Goal: Task Accomplishment & Management: Use online tool/utility

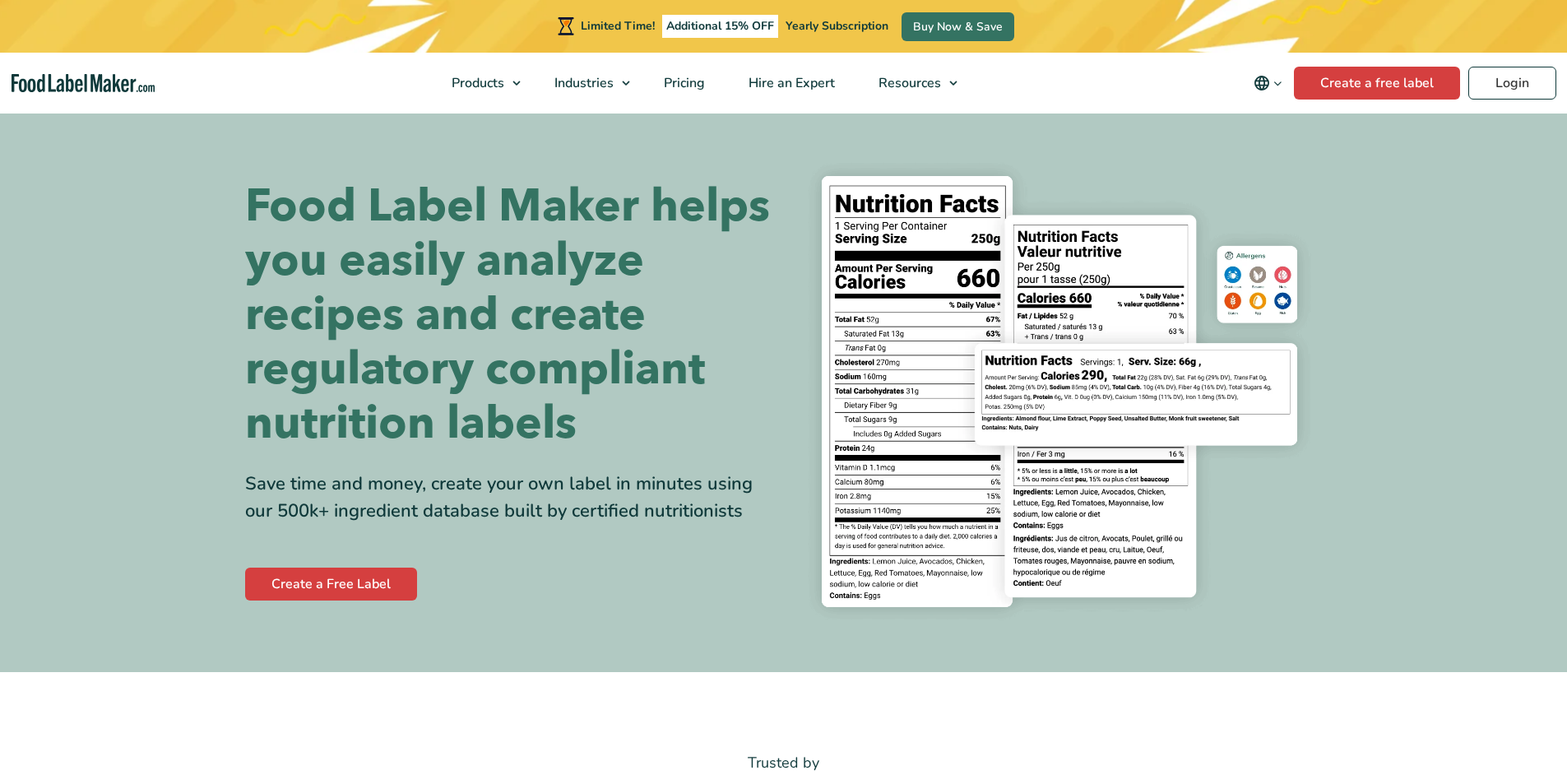
click at [1511, 100] on nav "Products Food Nutrition Labelling Supplements Formulation & Labelling Industrie…" at bounding box center [784, 83] width 1567 height 61
click at [1509, 89] on link "Login" at bounding box center [1511, 83] width 88 height 33
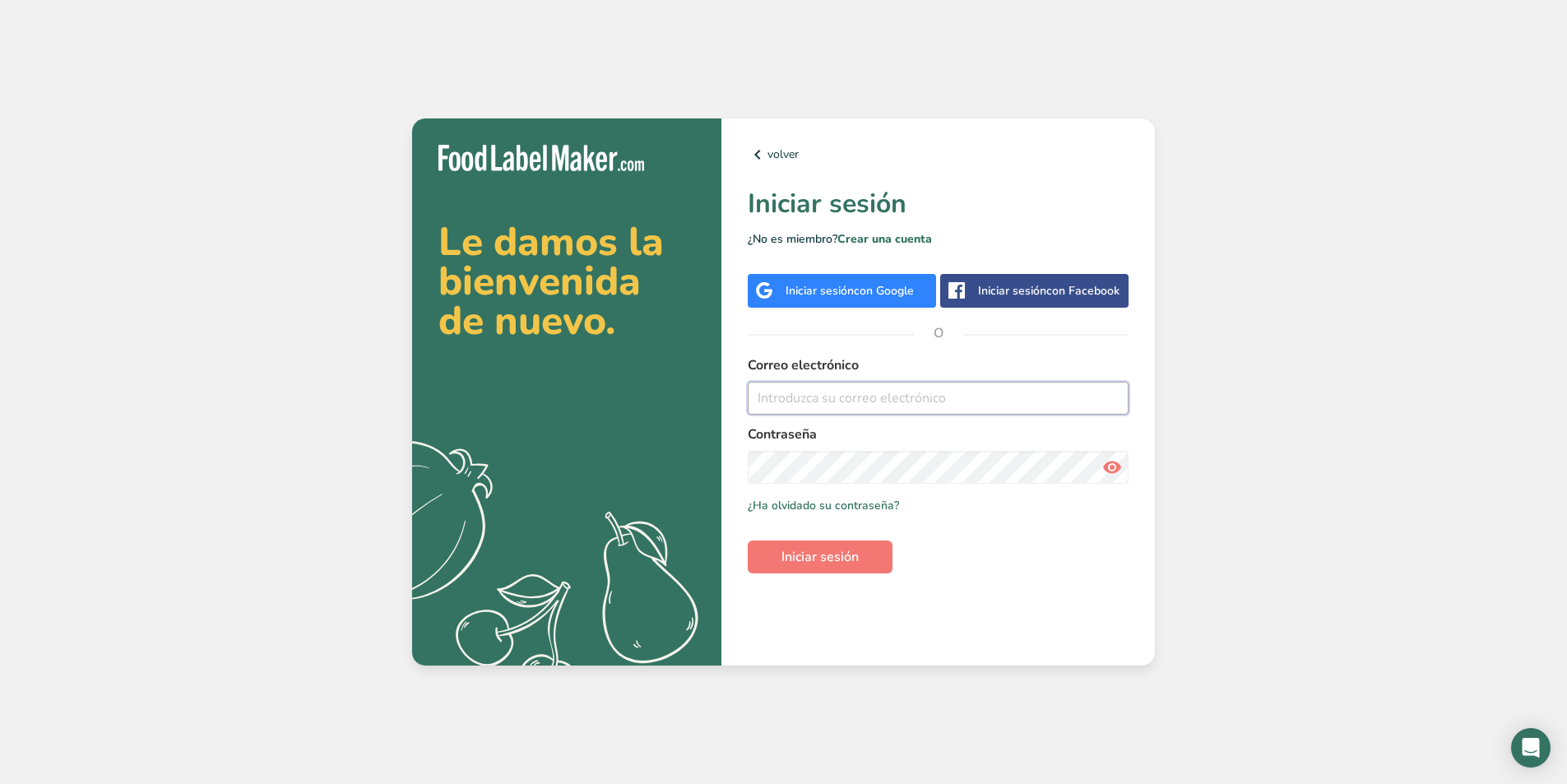
click at [893, 404] on input "email" at bounding box center [938, 398] width 381 height 33
type input "V"
type input "varias@corteshermanos.com"
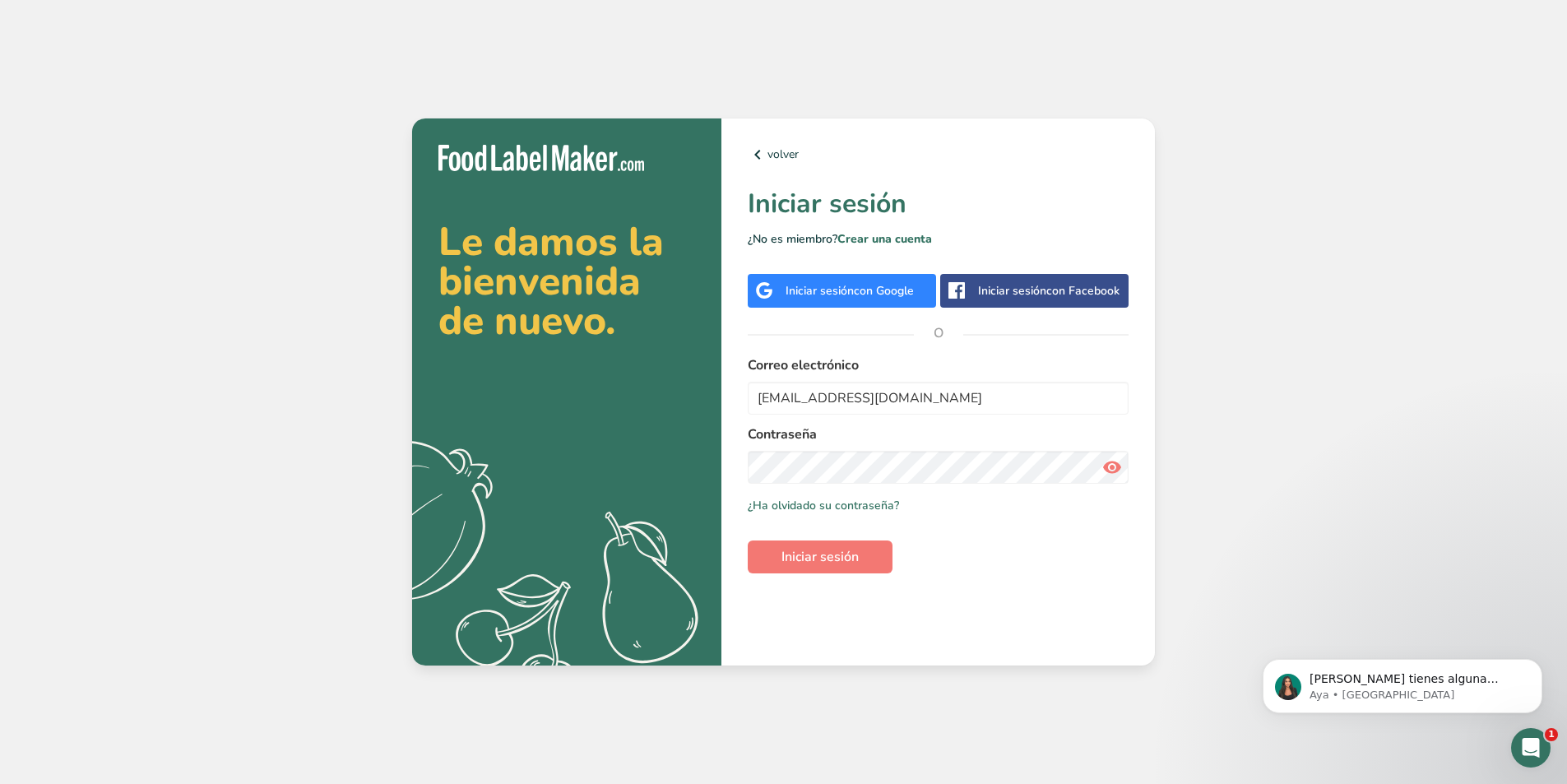
click at [1114, 467] on icon at bounding box center [1112, 467] width 20 height 29
click at [860, 549] on button "Iniciar sesión" at bounding box center [820, 557] width 145 height 33
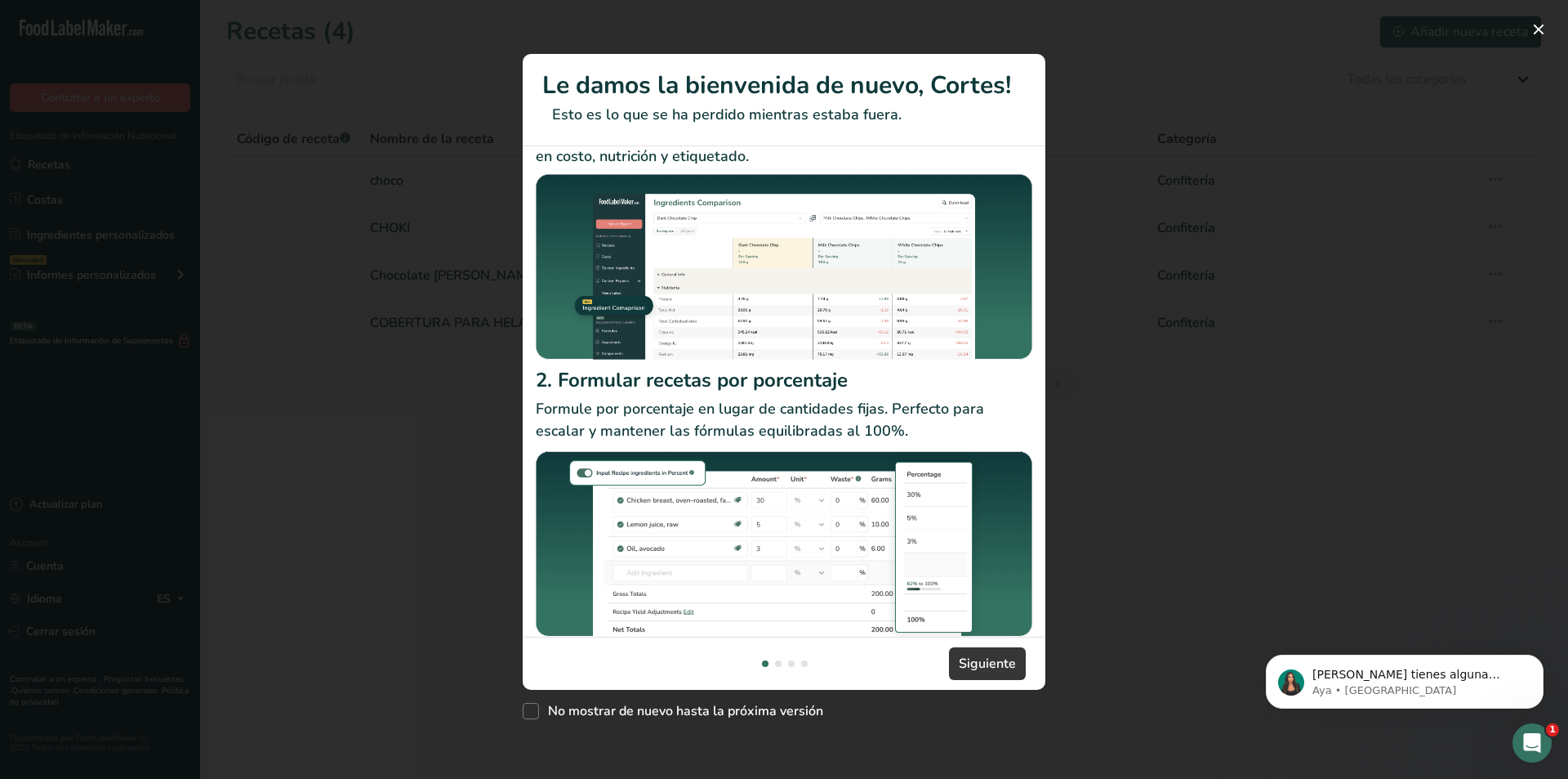
scroll to position [87, 0]
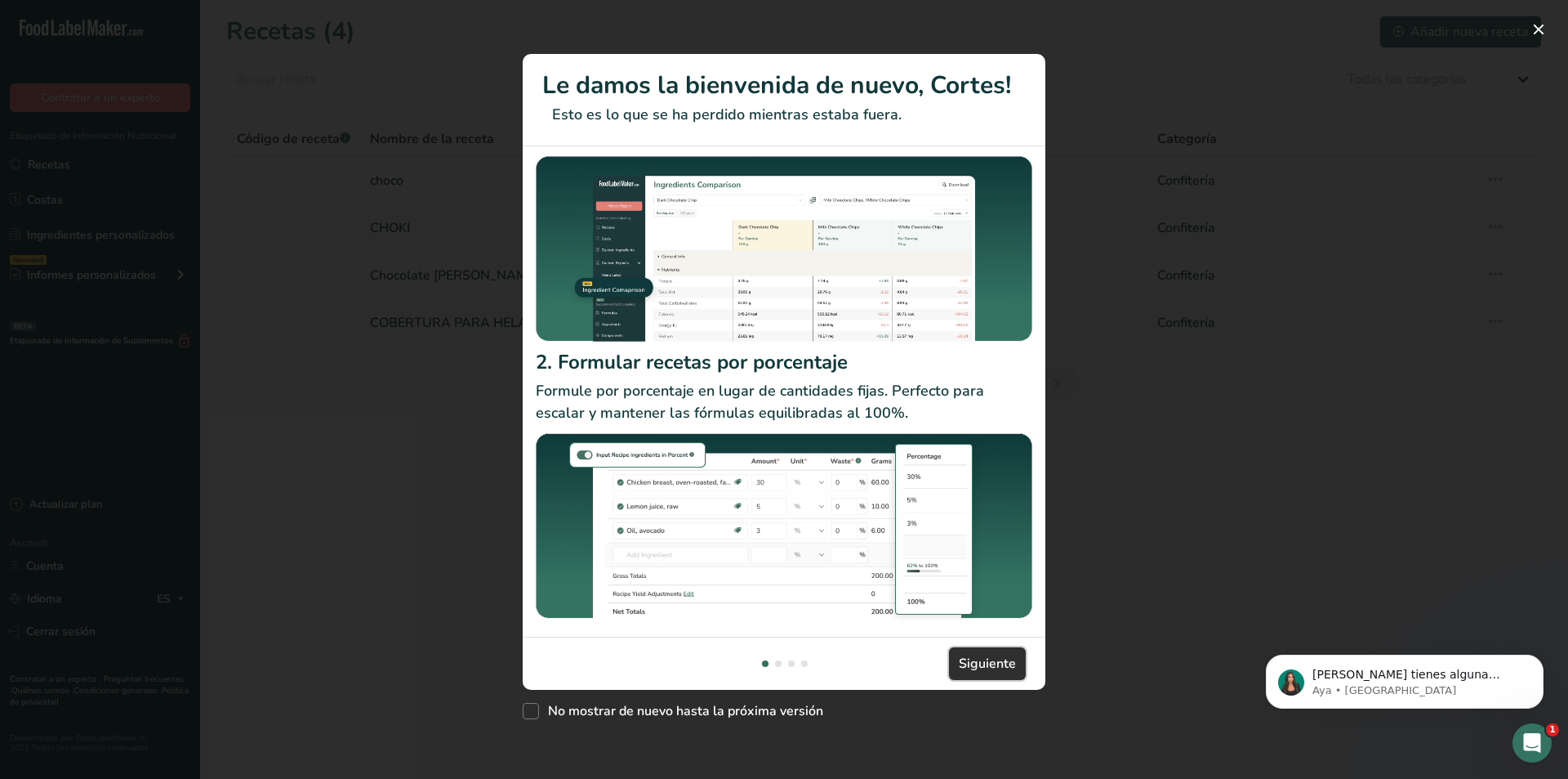
click at [980, 657] on span "Siguiente" at bounding box center [987, 664] width 57 height 20
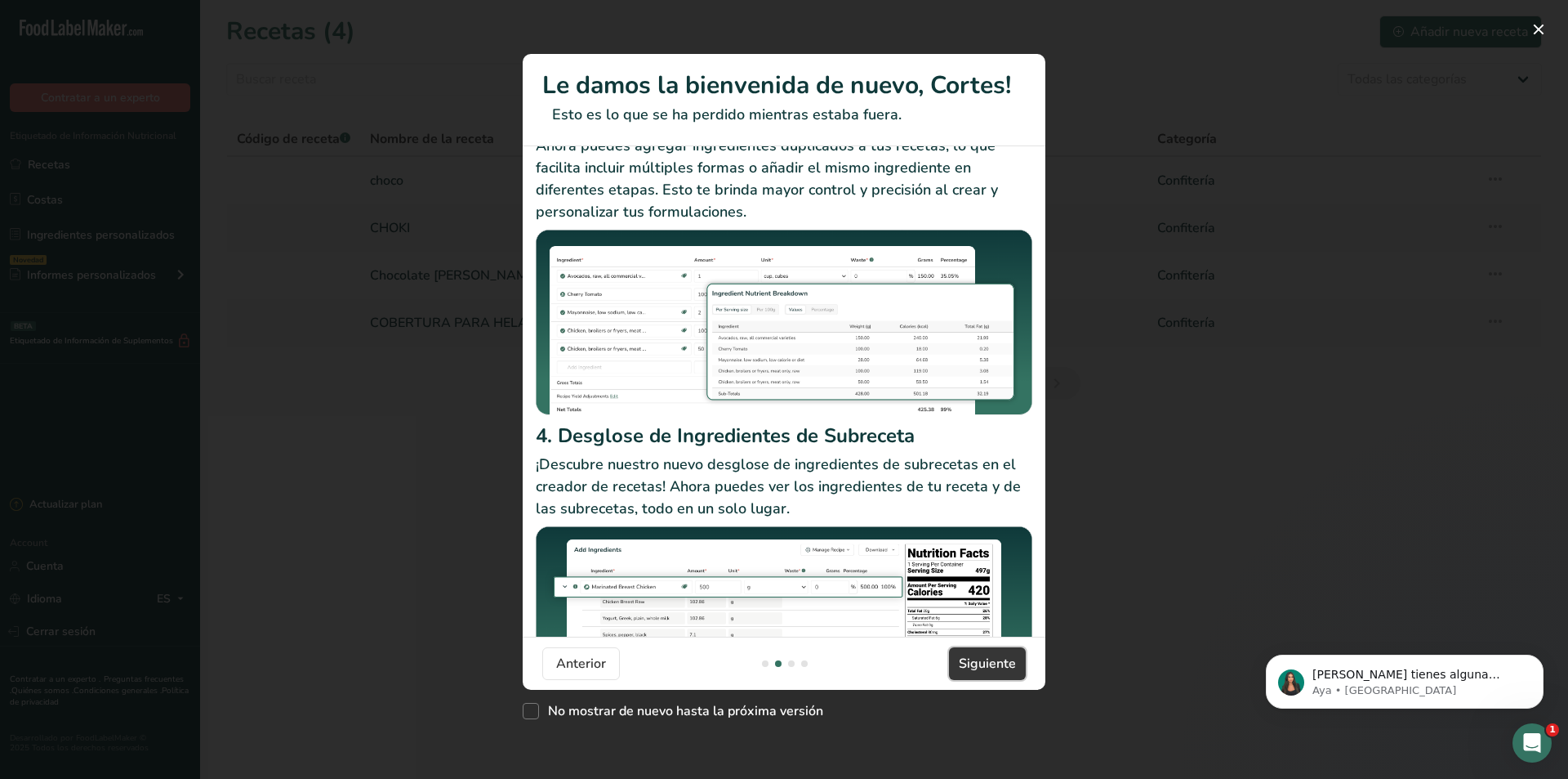
scroll to position [141, 0]
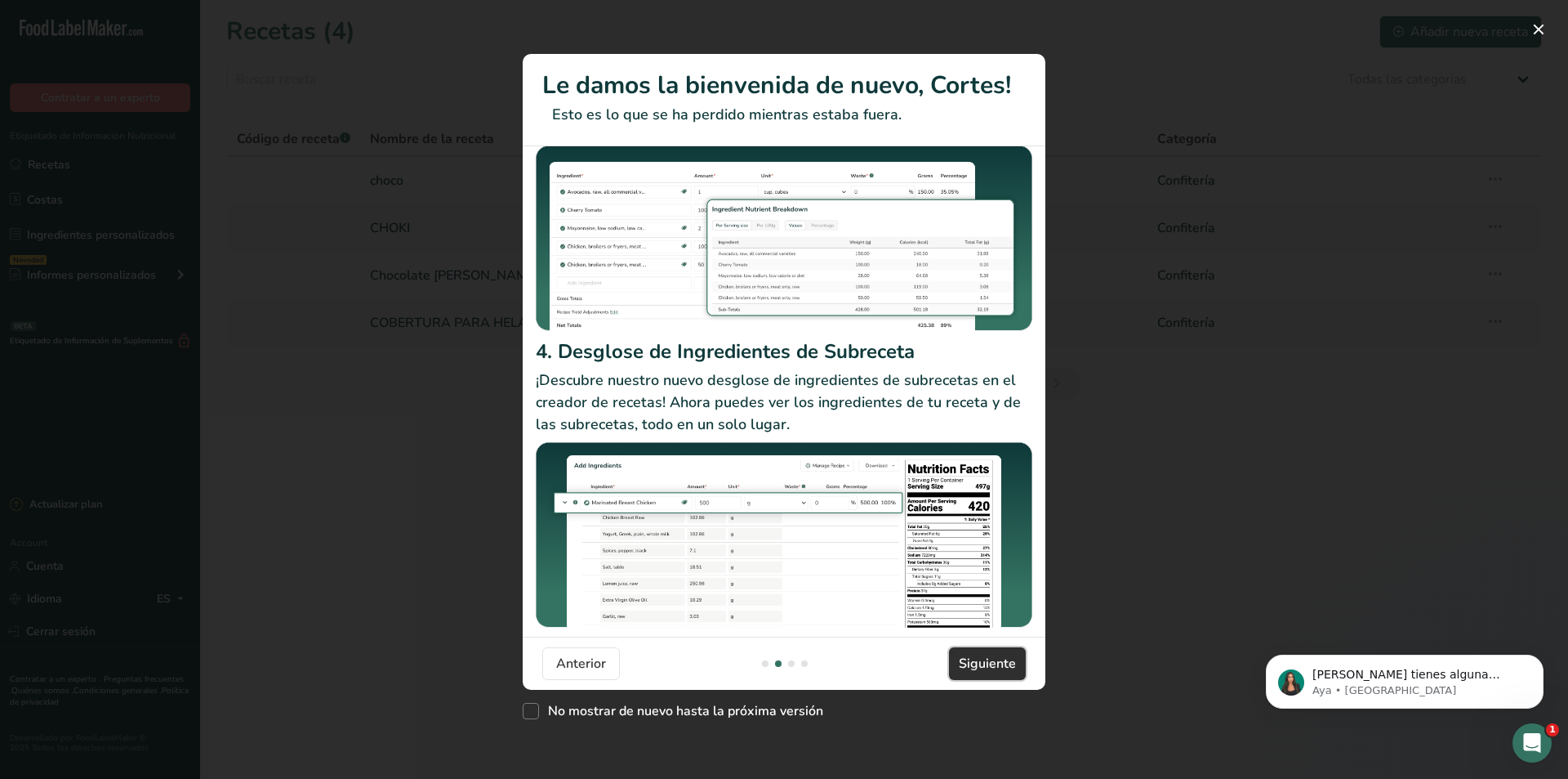
click at [980, 664] on span "Siguiente" at bounding box center [987, 664] width 57 height 20
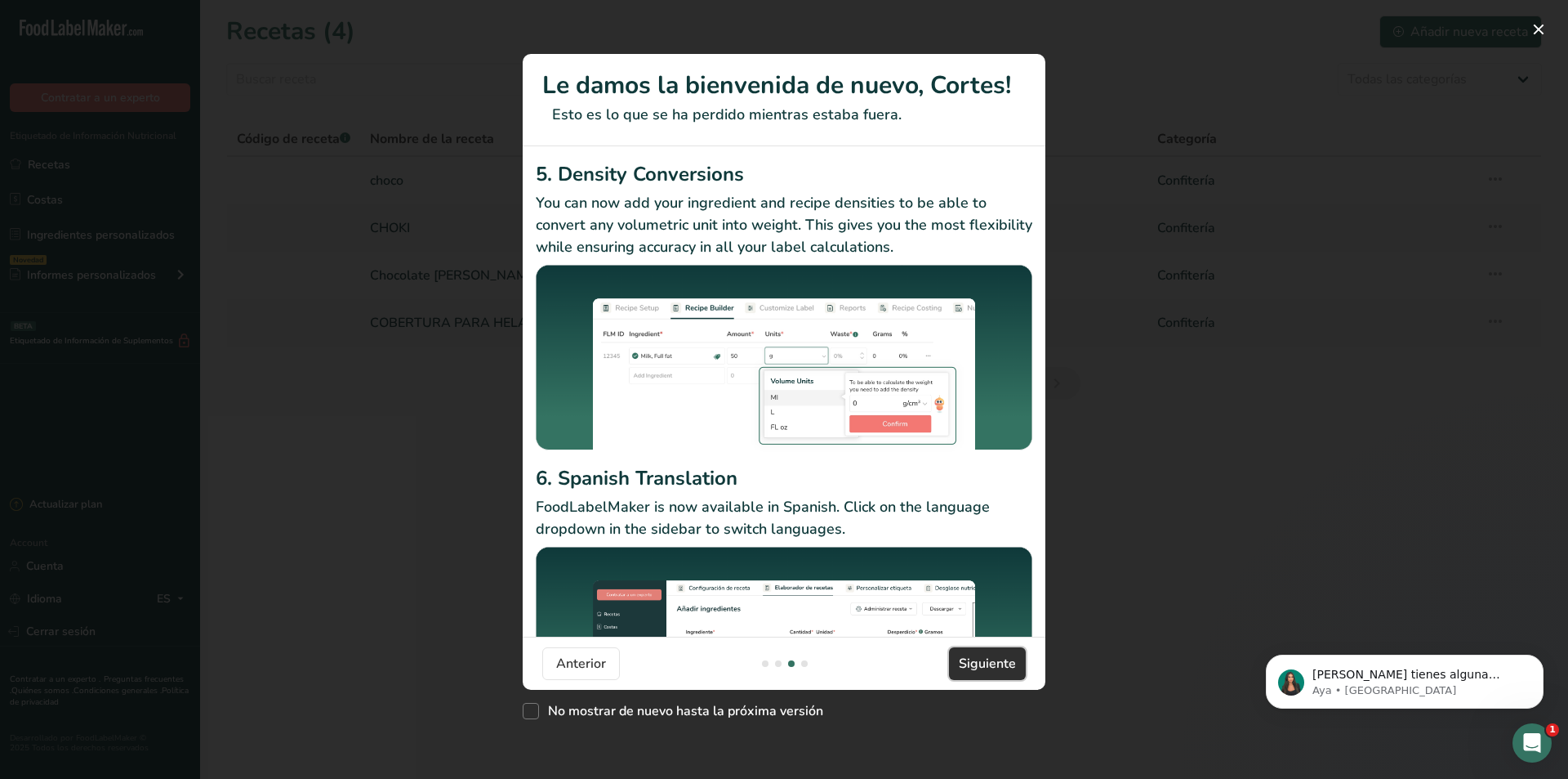
click at [1015, 659] on span "Siguiente" at bounding box center [987, 664] width 57 height 20
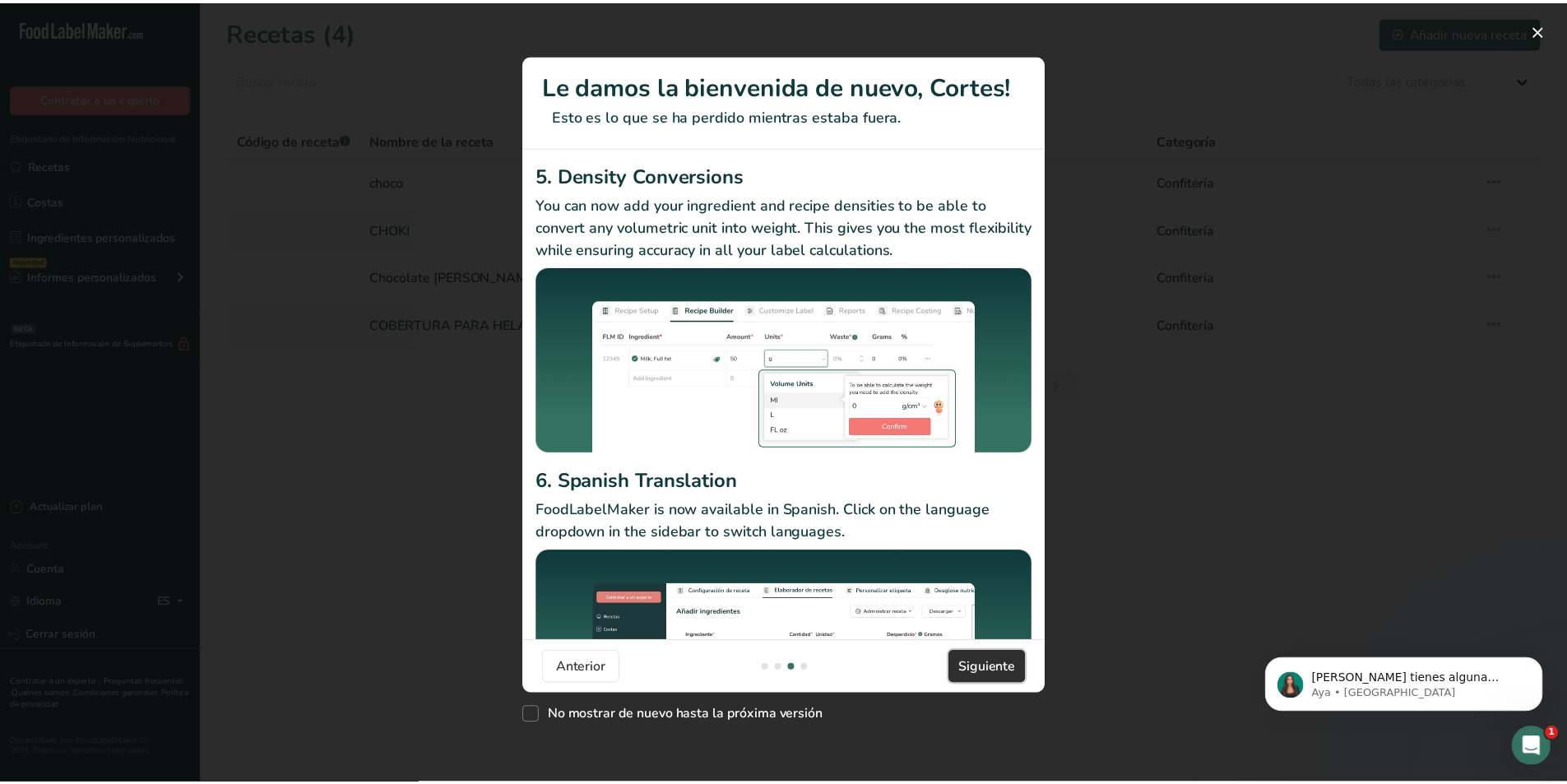
scroll to position [0, 1579]
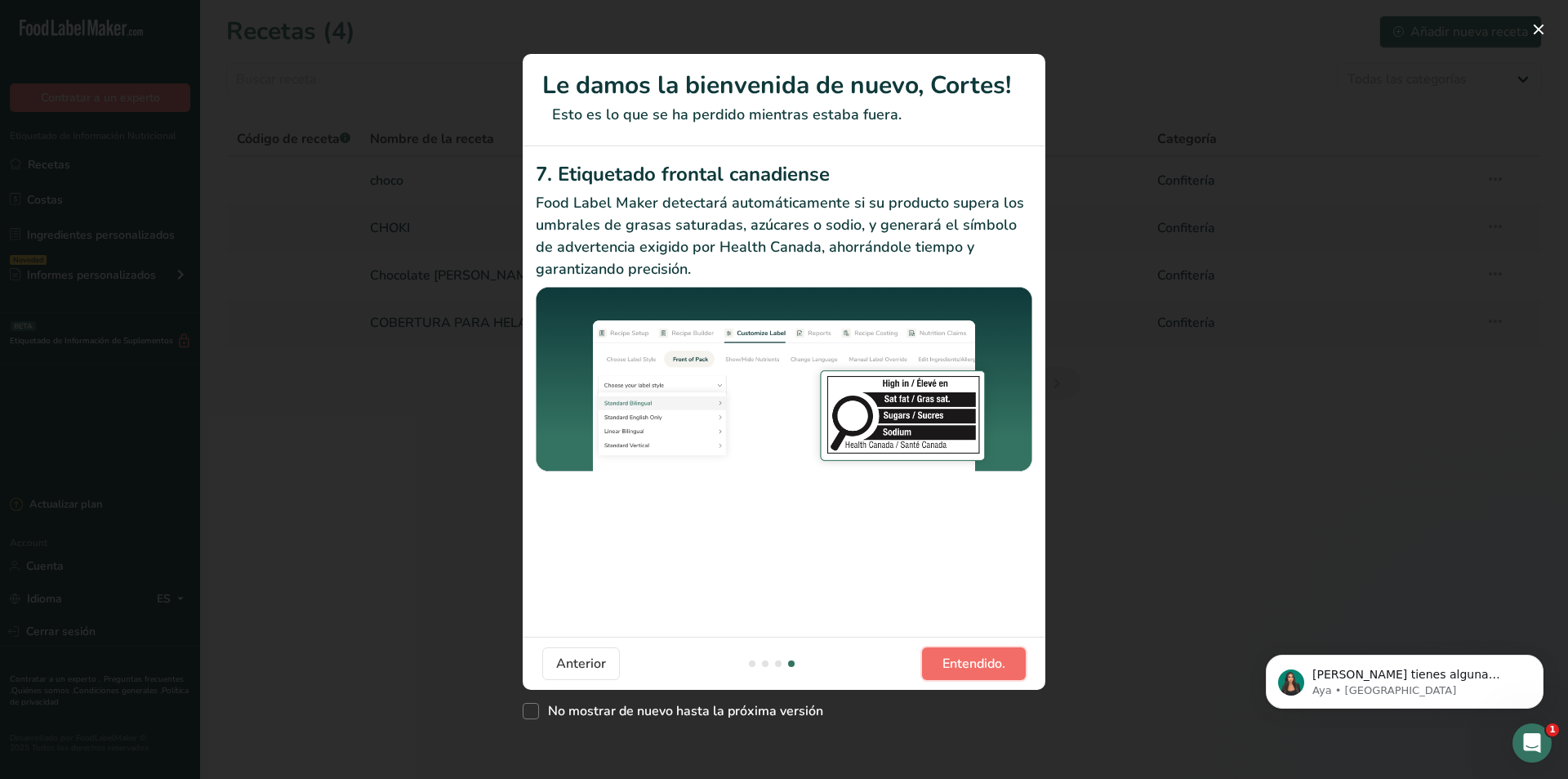
click at [988, 662] on span "Entendido." at bounding box center [974, 664] width 63 height 20
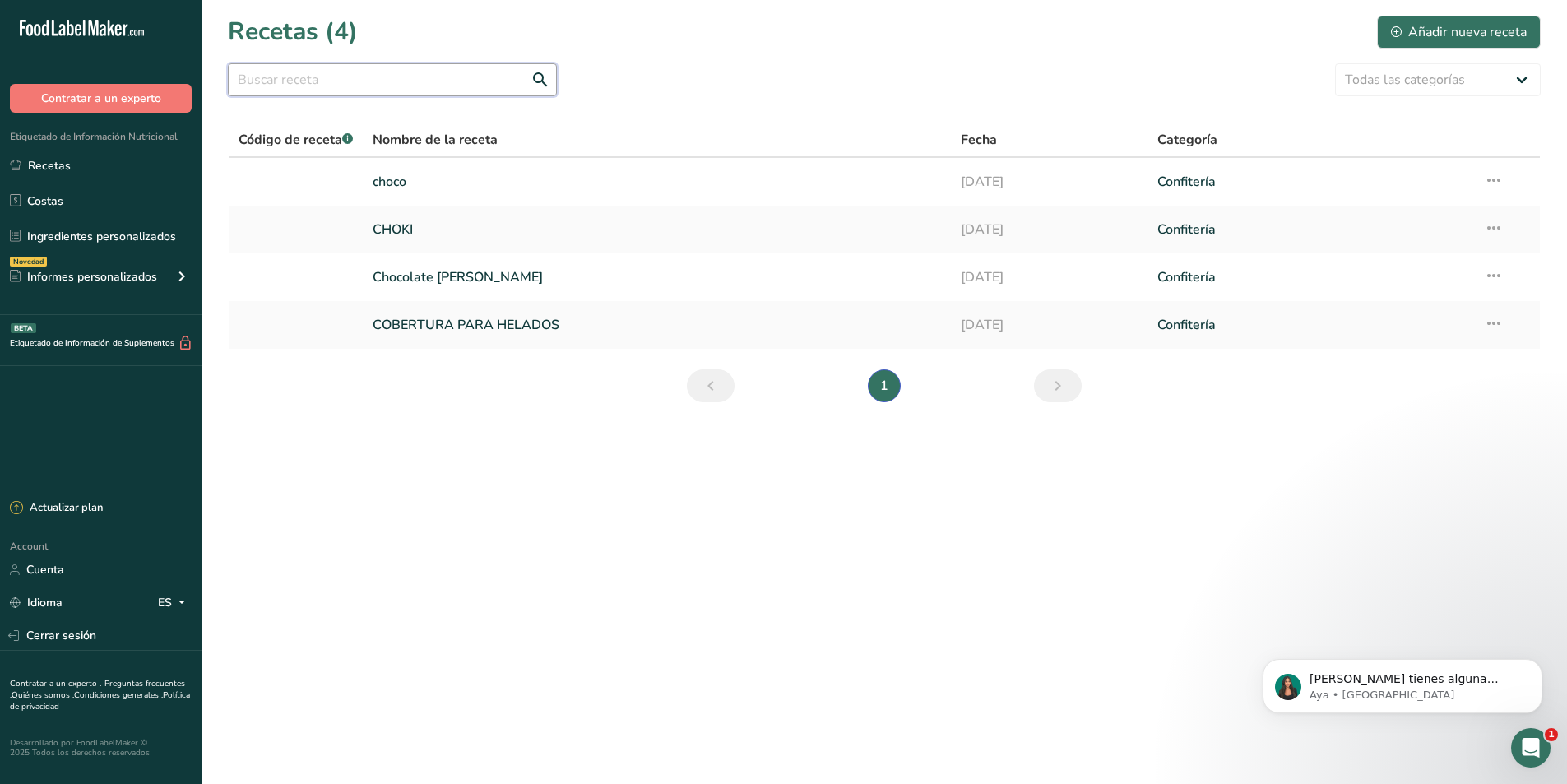
click at [394, 73] on input "text" at bounding box center [392, 80] width 329 height 33
